Goal: Task Accomplishment & Management: Use online tool/utility

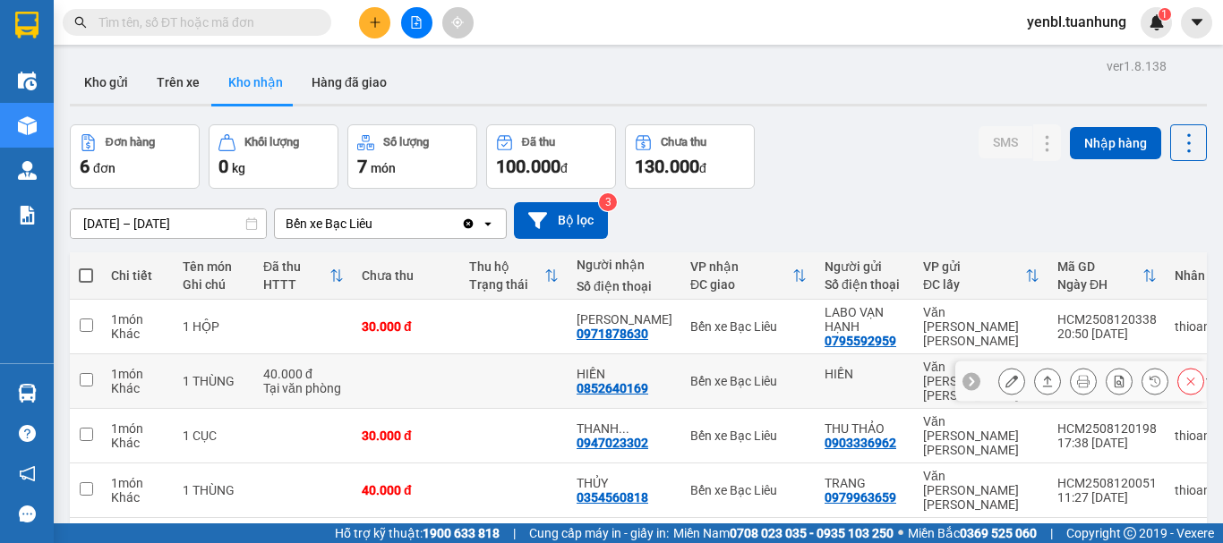
scroll to position [113, 0]
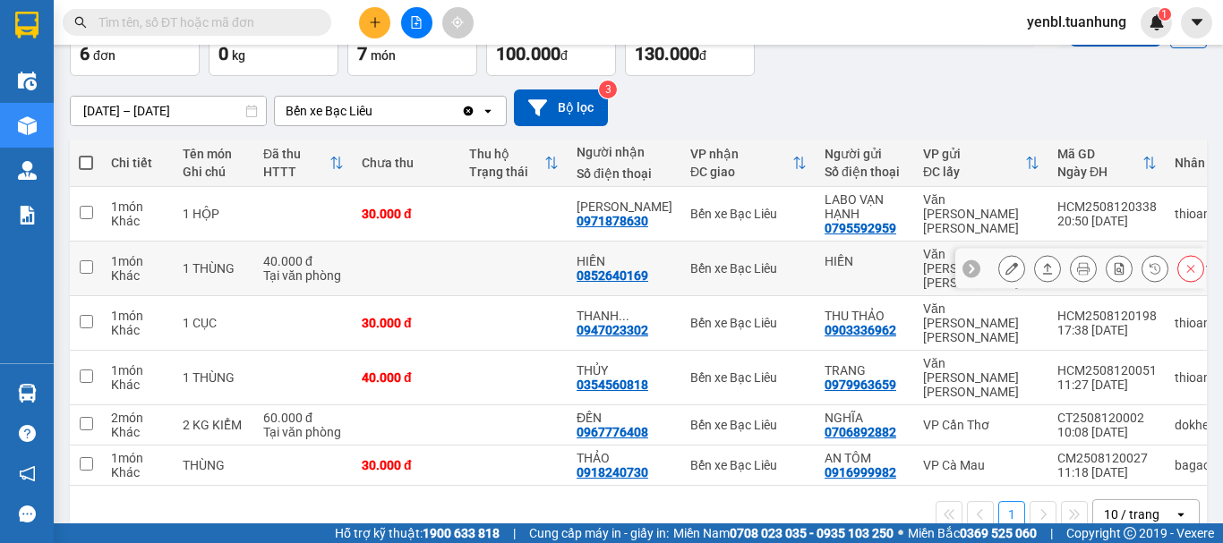
click at [1037, 271] on button at bounding box center [1047, 268] width 25 height 31
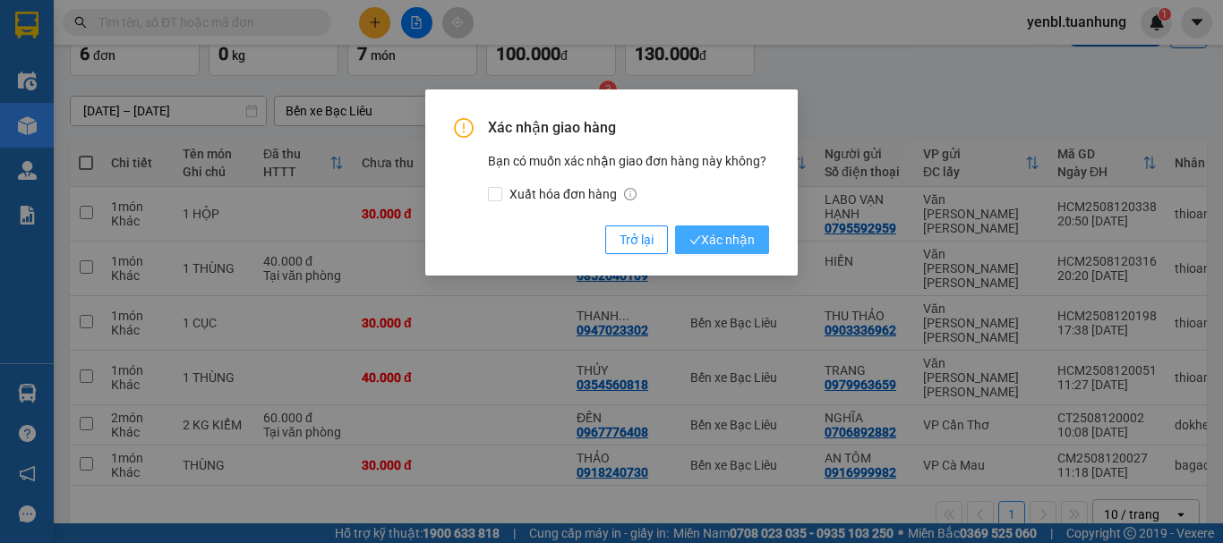
click at [717, 244] on span "Xác nhận" at bounding box center [721, 240] width 65 height 20
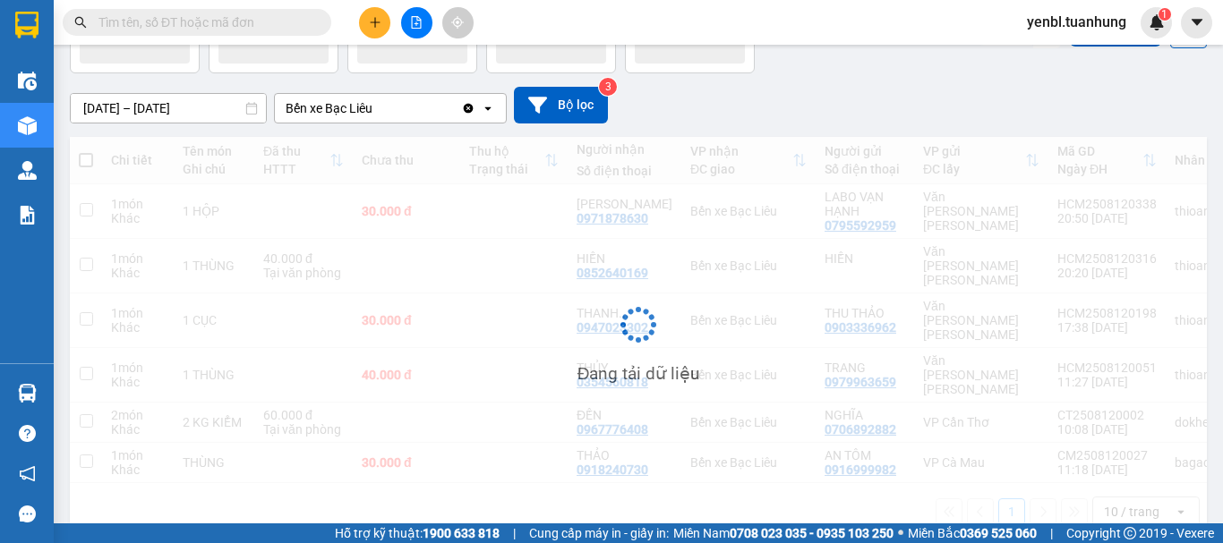
scroll to position [82, 0]
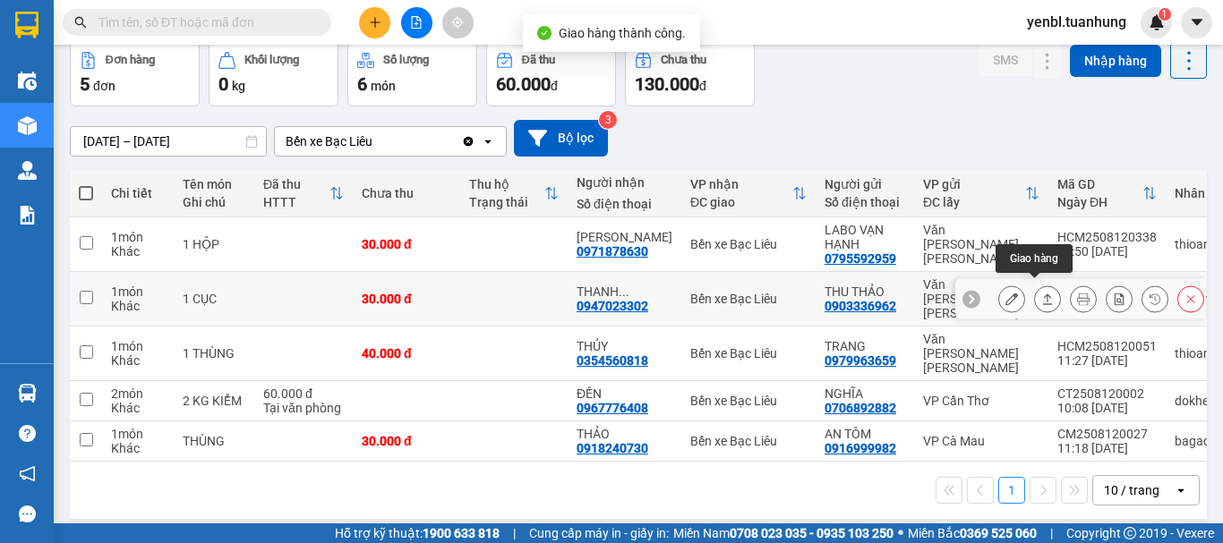
click at [1041, 293] on icon at bounding box center [1047, 299] width 13 height 13
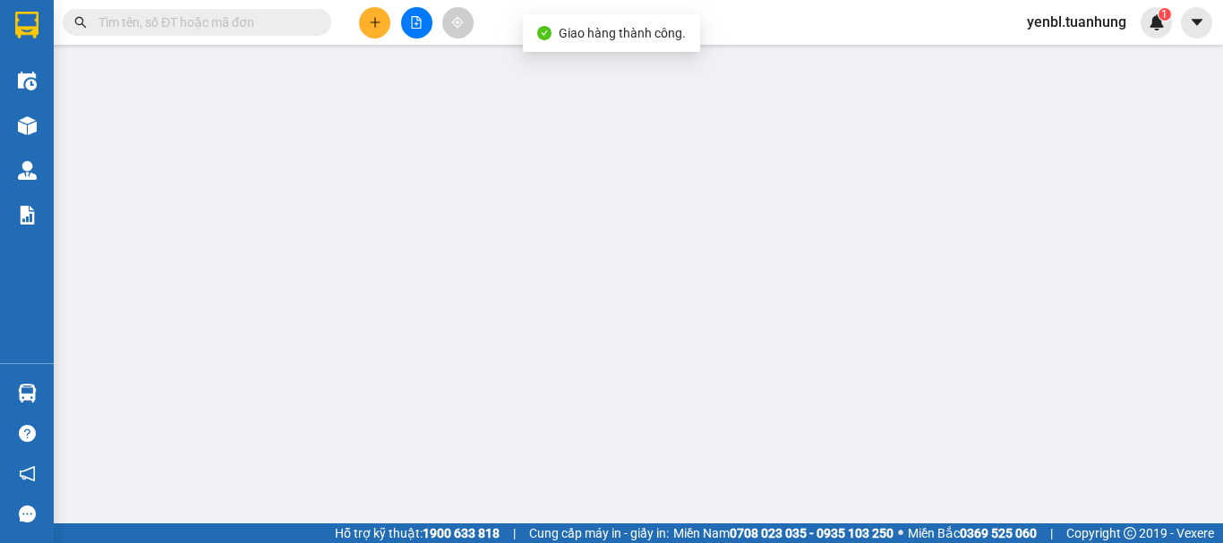
type input "0903336962"
type input "THU THẢO"
type input "0947023302"
type input "[PERSON_NAME]"
type input "30.000"
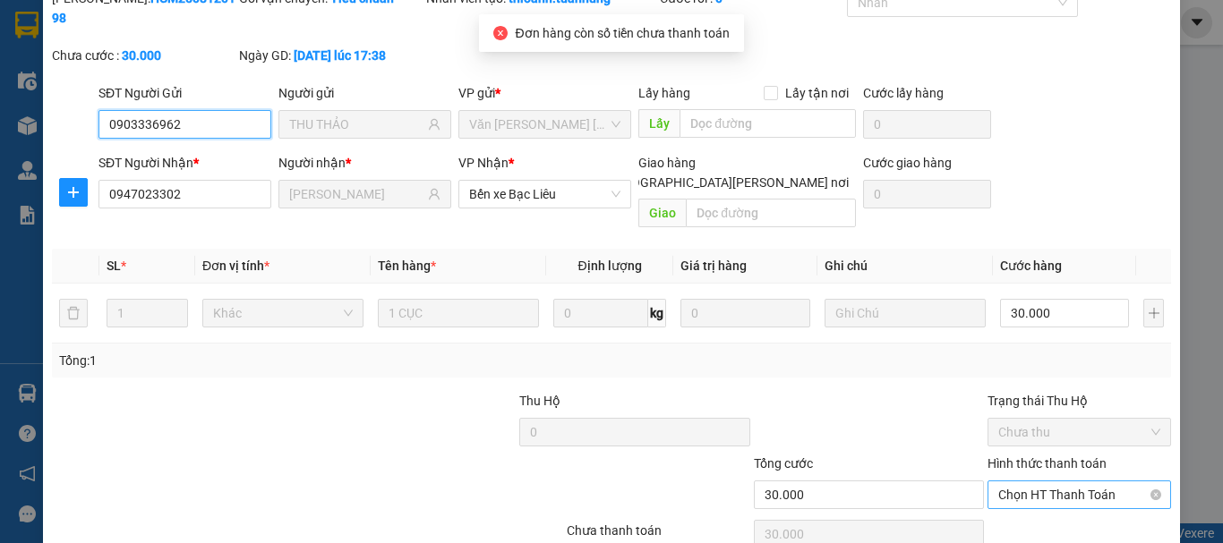
scroll to position [123, 0]
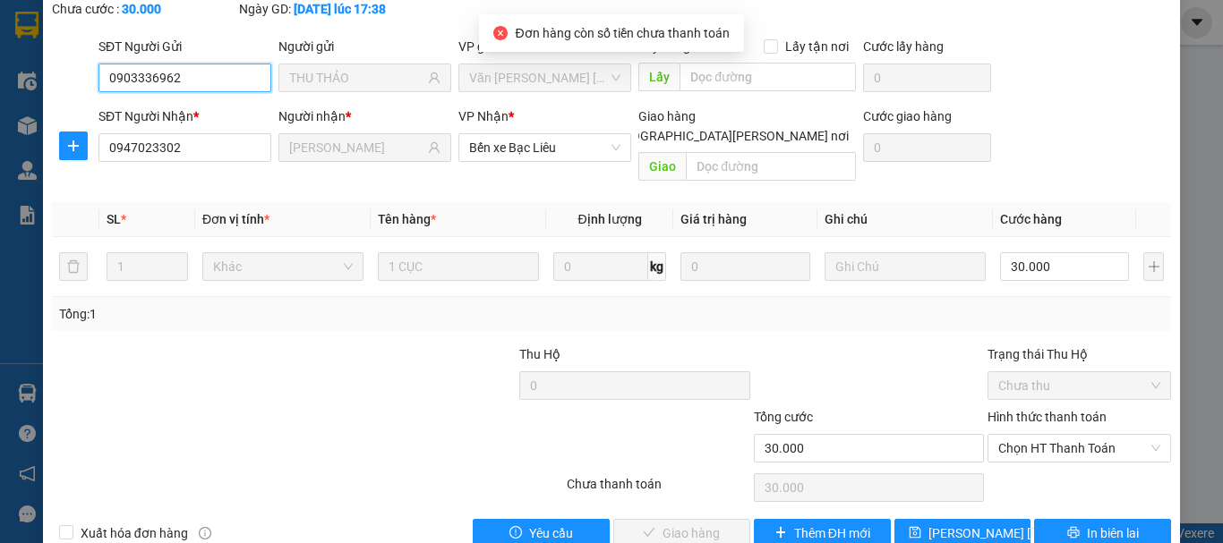
drag, startPoint x: 1024, startPoint y: 415, endPoint x: 1031, endPoint y: 424, distance: 11.5
click at [1024, 435] on span "Chọn HT Thanh Toán" at bounding box center [1079, 448] width 162 height 27
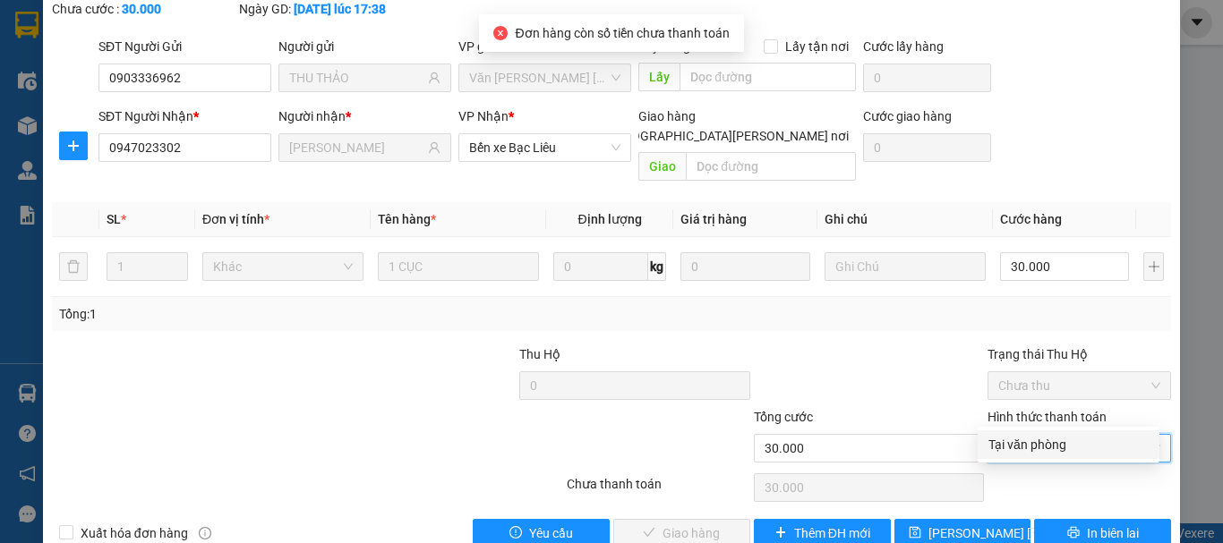
drag, startPoint x: 1034, startPoint y: 441, endPoint x: 996, endPoint y: 446, distance: 38.8
click at [1030, 444] on div "Tại văn phòng" at bounding box center [1068, 445] width 160 height 20
type input "0"
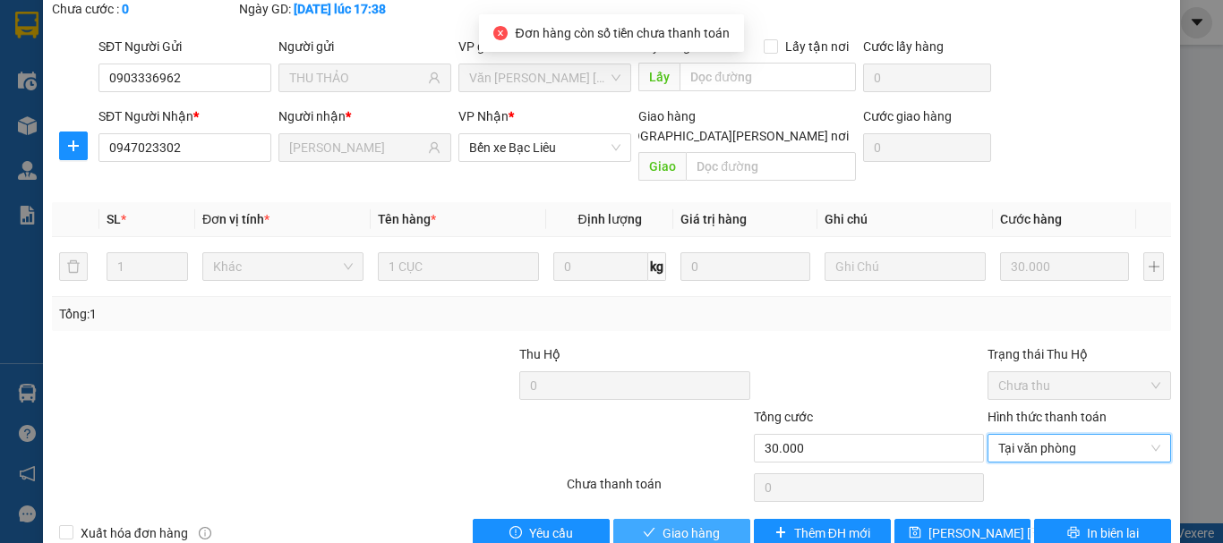
click at [703, 524] on span "Giao hàng" at bounding box center [691, 534] width 57 height 20
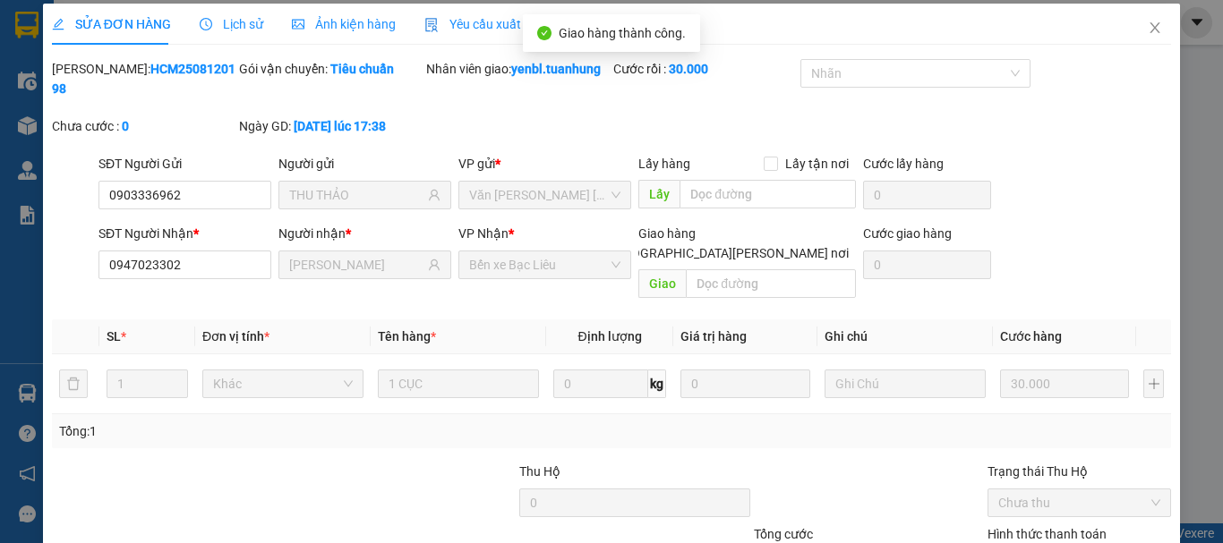
scroll to position [0, 0]
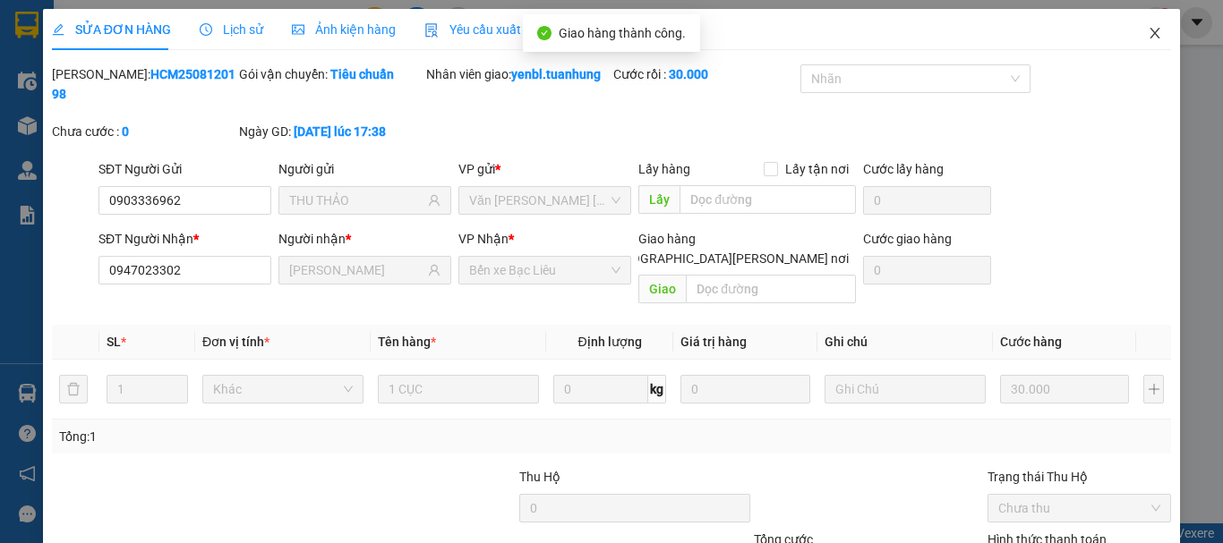
click at [1146, 47] on span "Close" at bounding box center [1155, 34] width 50 height 50
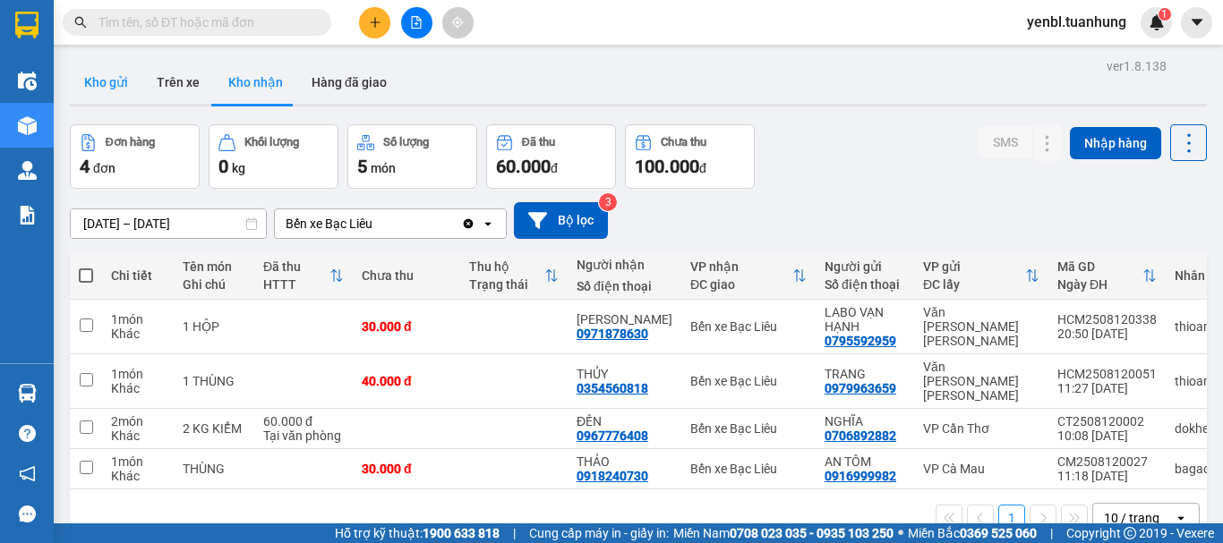
click at [117, 71] on button "Kho gửi" at bounding box center [106, 82] width 73 height 43
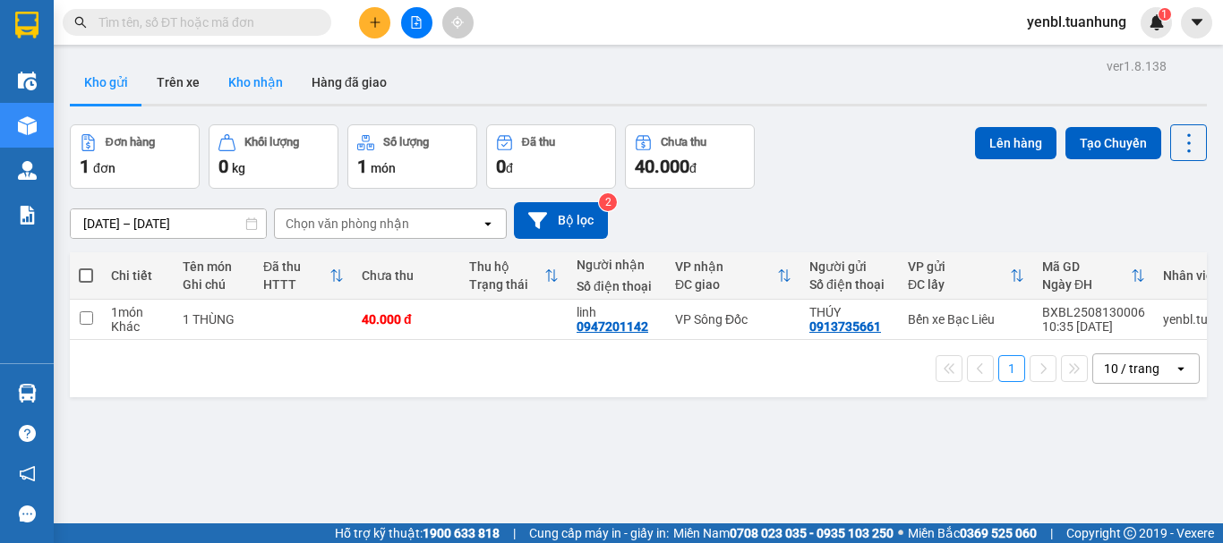
click at [259, 92] on button "Kho nhận" at bounding box center [255, 82] width 83 height 43
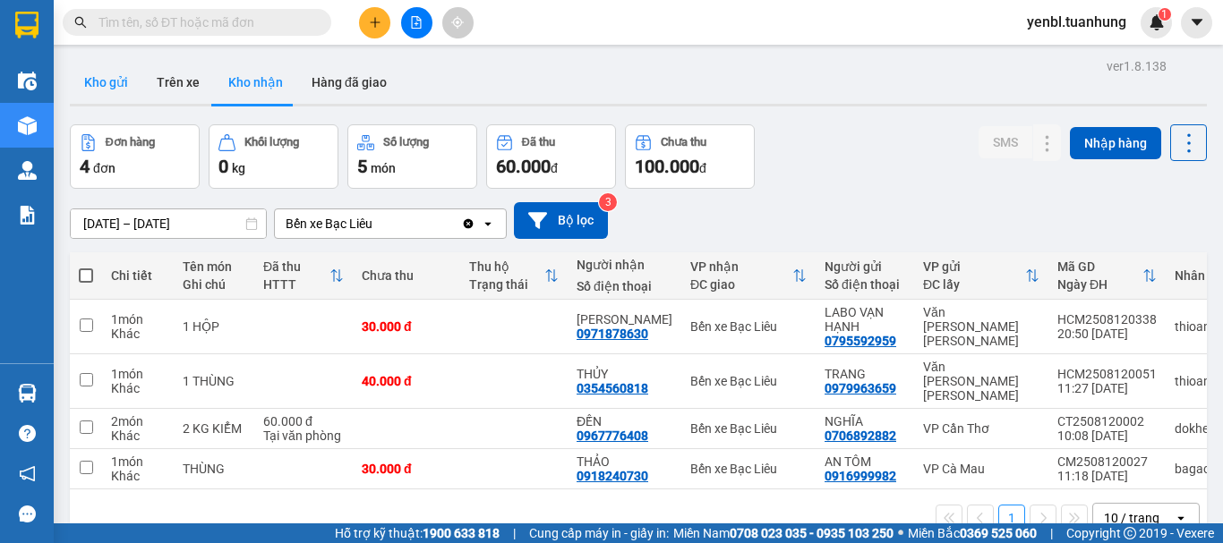
click at [107, 84] on button "Kho gửi" at bounding box center [106, 82] width 73 height 43
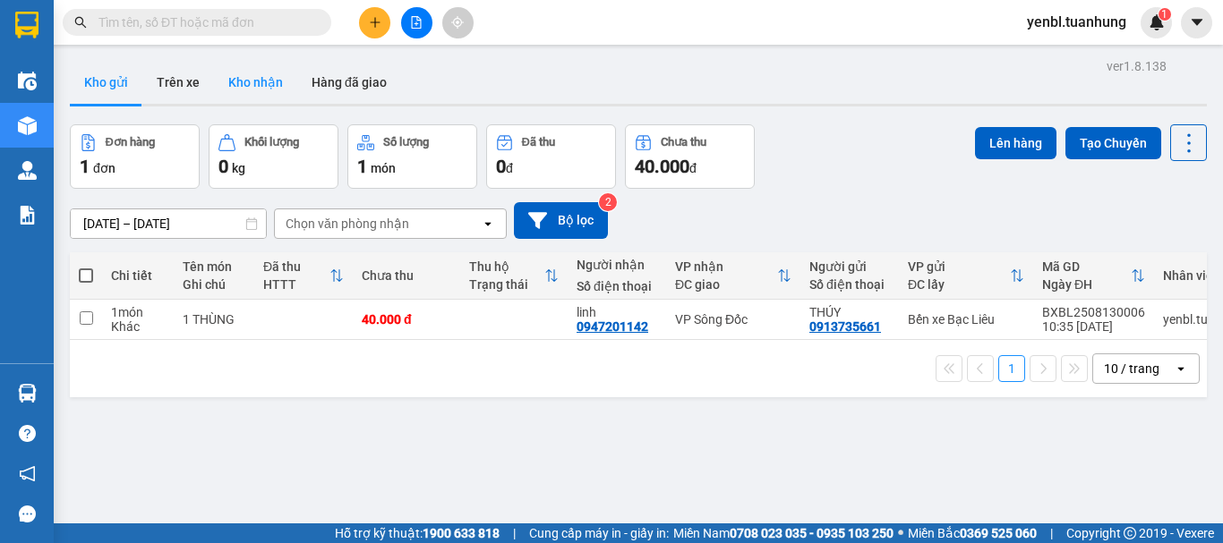
click at [247, 90] on button "Kho nhận" at bounding box center [255, 82] width 83 height 43
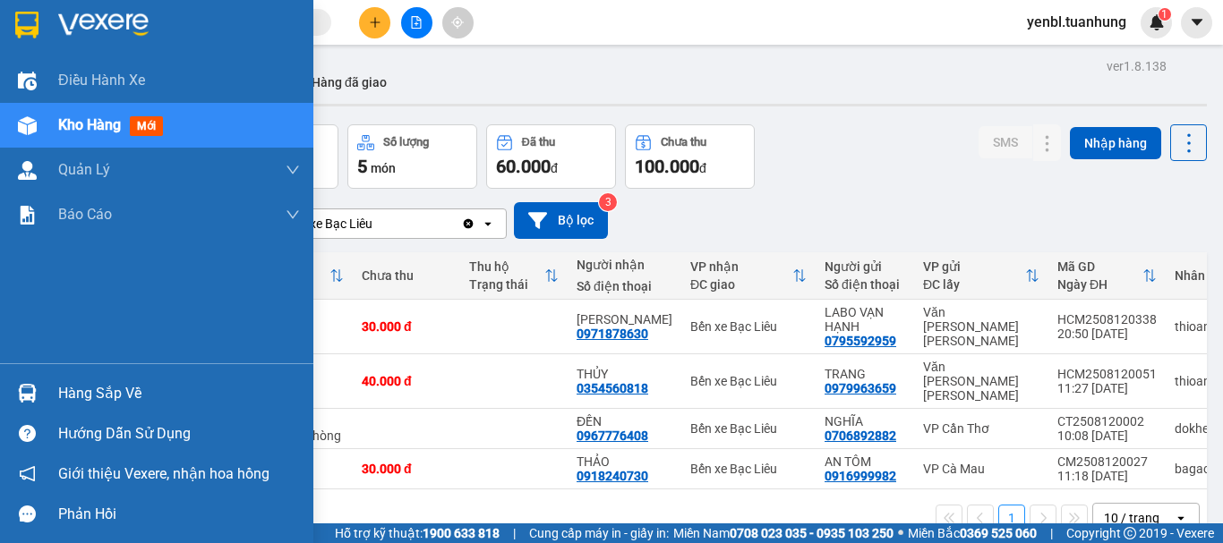
click at [86, 377] on div "Hàng sắp về" at bounding box center [156, 393] width 313 height 40
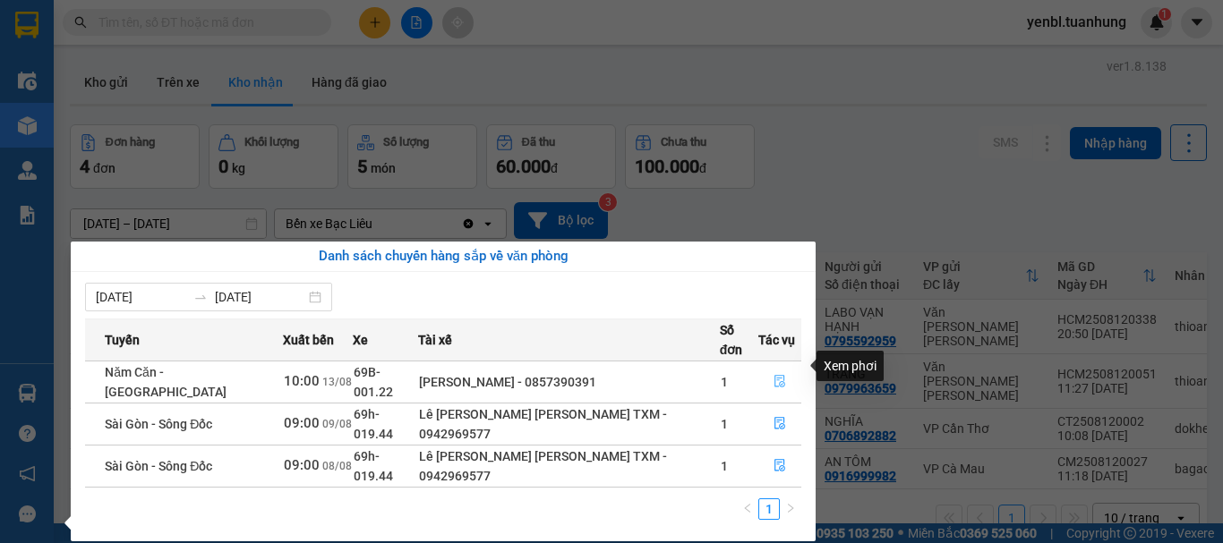
click at [774, 375] on icon "file-done" at bounding box center [780, 381] width 13 height 13
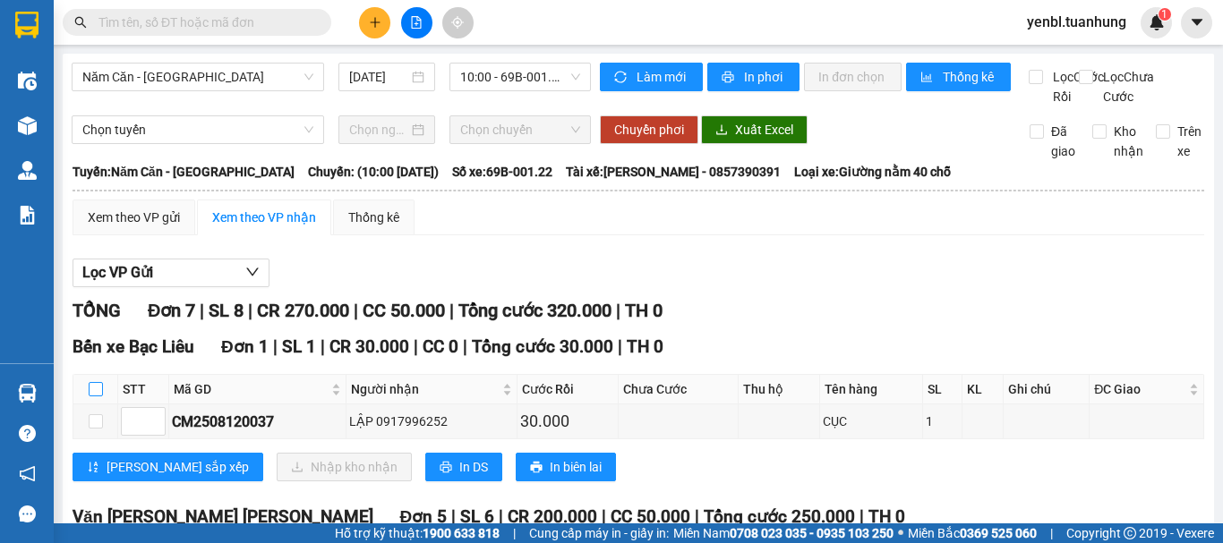
click at [99, 397] on input "checkbox" at bounding box center [96, 389] width 14 height 14
checkbox input "true"
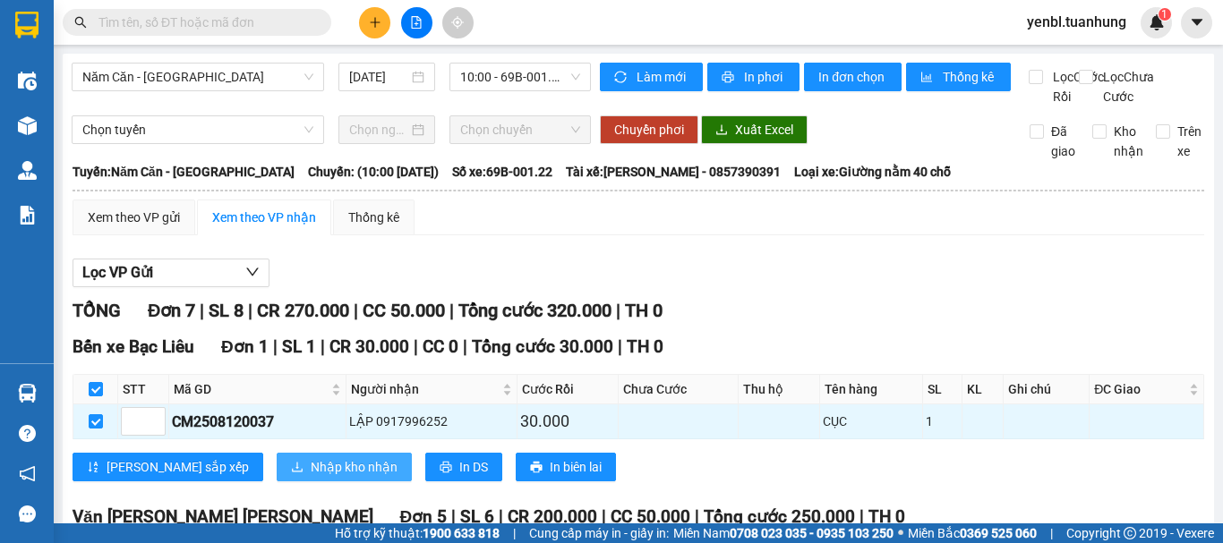
click at [311, 477] on span "Nhập kho nhận" at bounding box center [354, 467] width 87 height 20
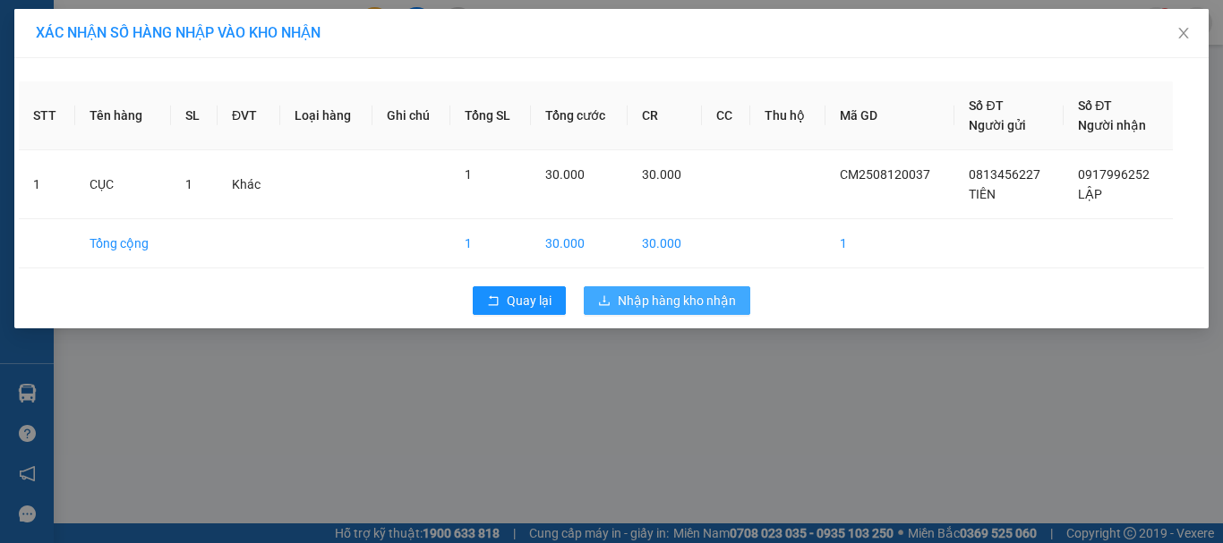
click at [637, 295] on span "Nhập hàng kho nhận" at bounding box center [677, 301] width 118 height 20
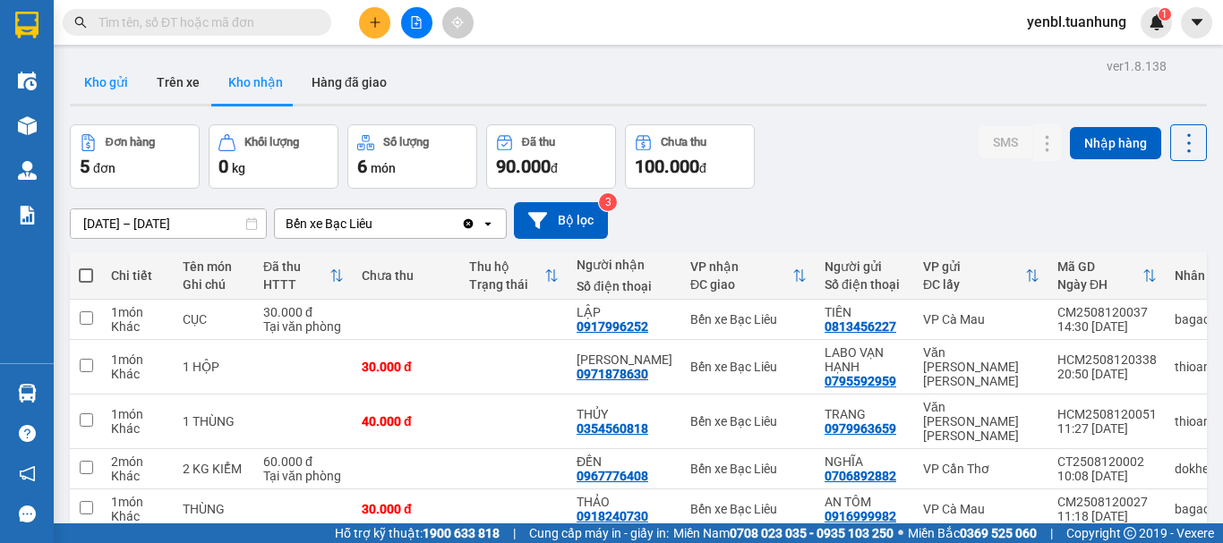
click at [109, 82] on button "Kho gửi" at bounding box center [106, 82] width 73 height 43
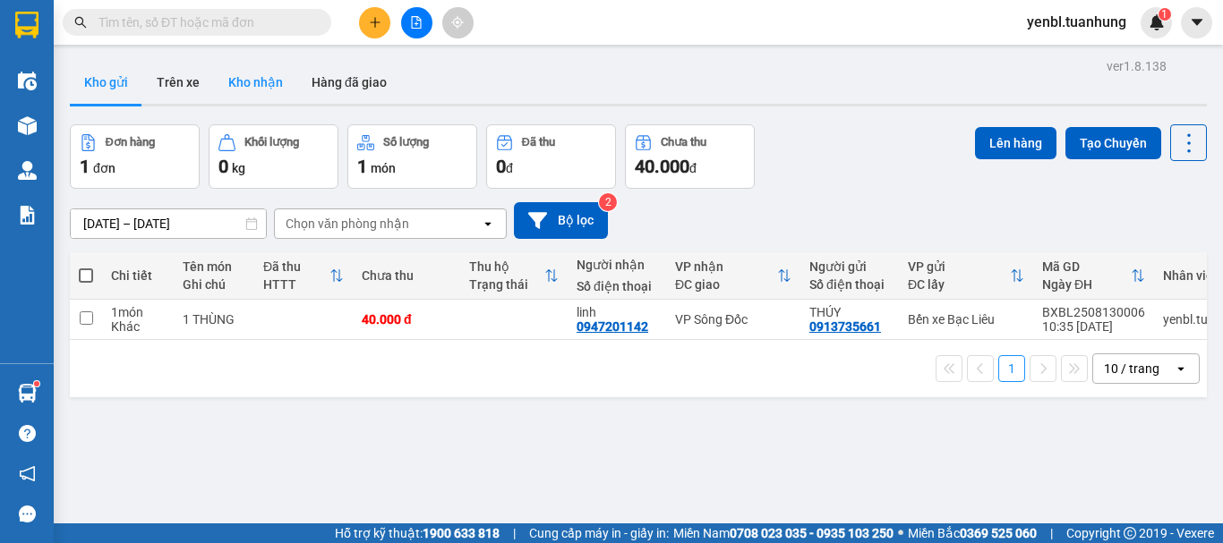
click at [252, 94] on button "Kho nhận" at bounding box center [255, 82] width 83 height 43
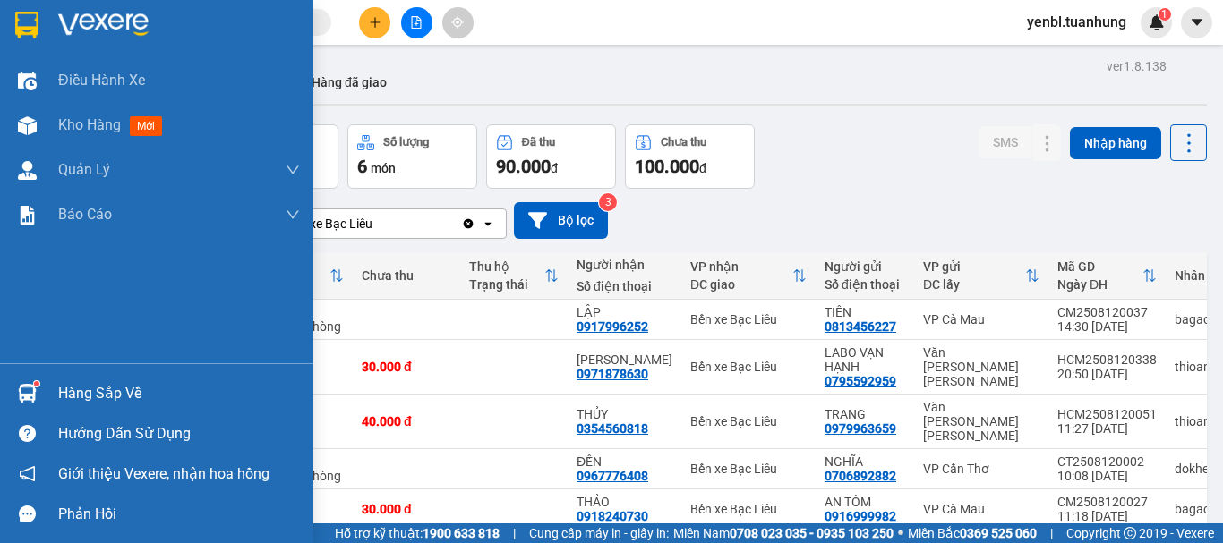
click at [32, 390] on img at bounding box center [27, 393] width 19 height 19
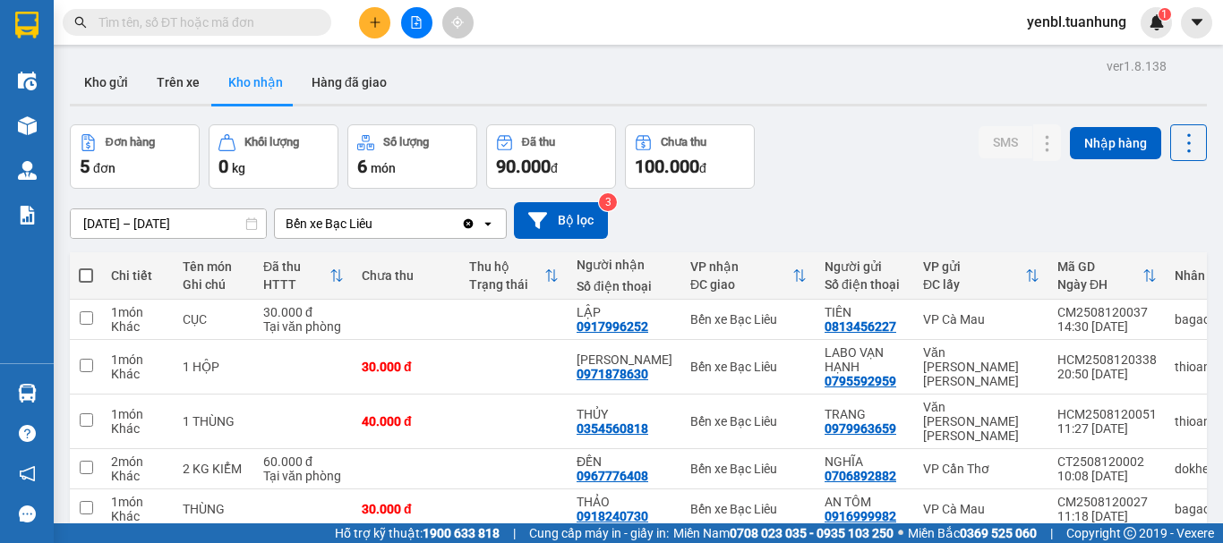
click at [834, 150] on section "Kết quả [PERSON_NAME] ( 0 ) Bộ lọc No Data yenbl.tuanhung 1 Điều [PERSON_NAME] …" at bounding box center [611, 271] width 1223 height 543
click at [144, 82] on button "Trên xe" at bounding box center [178, 82] width 72 height 43
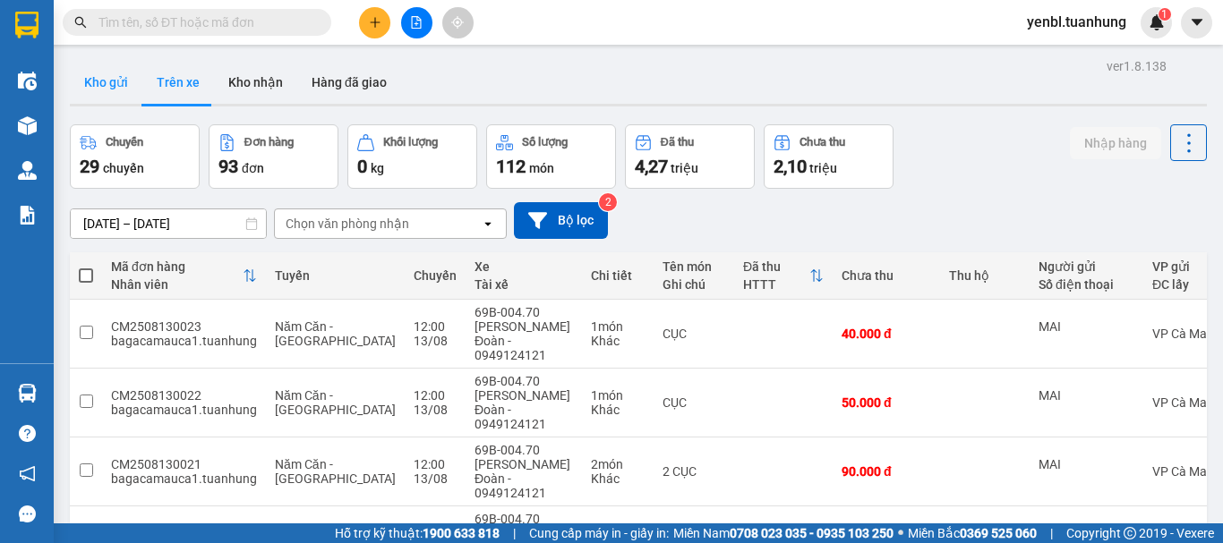
click at [98, 90] on button "Kho gửi" at bounding box center [106, 82] width 73 height 43
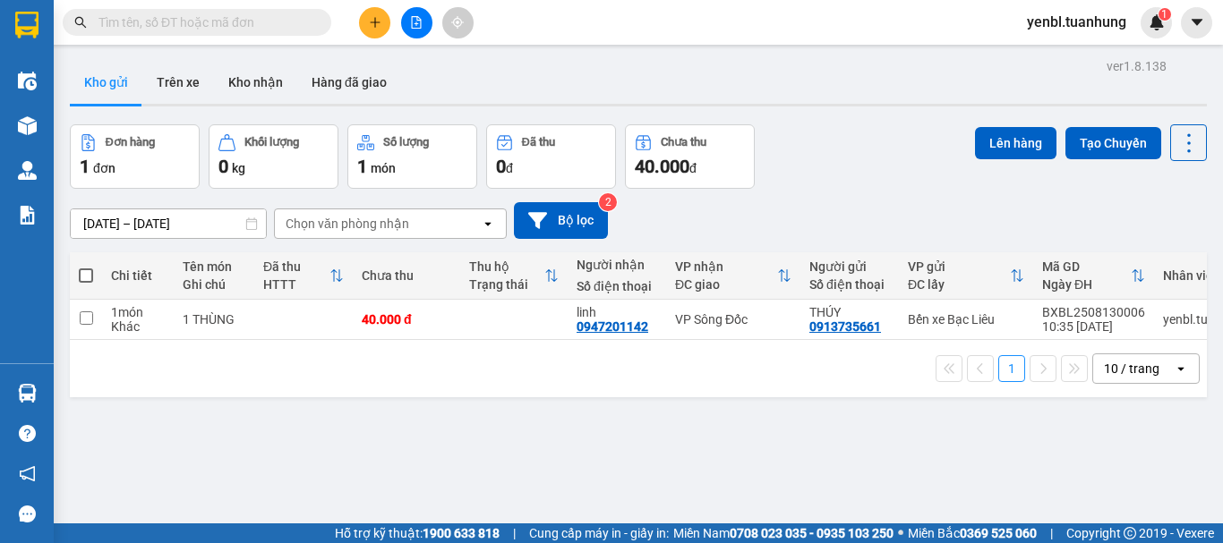
drag, startPoint x: 228, startPoint y: 73, endPoint x: 294, endPoint y: 115, distance: 77.7
click at [235, 81] on button "Kho nhận" at bounding box center [255, 82] width 83 height 43
